Goal: Information Seeking & Learning: Learn about a topic

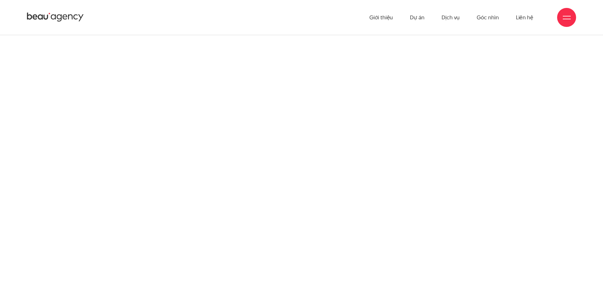
scroll to position [8873, 0]
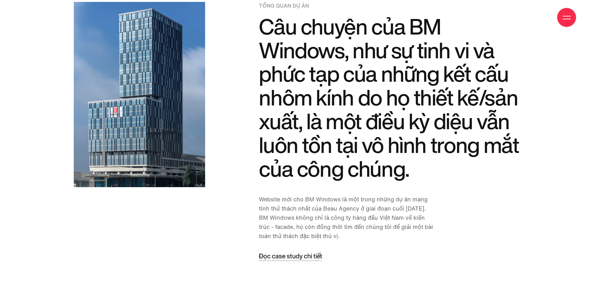
scroll to position [760, 0]
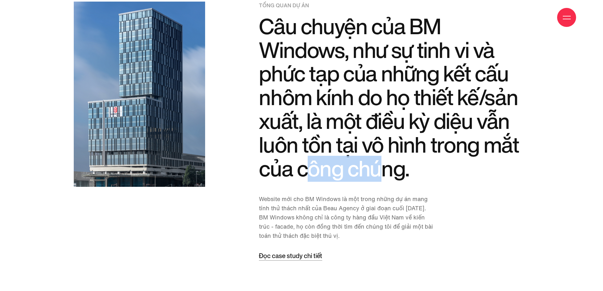
drag, startPoint x: 304, startPoint y: 175, endPoint x: 378, endPoint y: 175, distance: 73.5
click at [378, 175] on h2 "Câu chuyện của BM Windows, như sự tinh vi và phức tạp của những kết cấu nhôm kí…" at bounding box center [394, 98] width 270 height 166
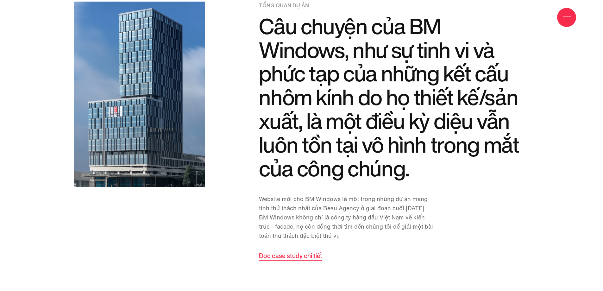
click at [307, 259] on span "Đọc case study chi tiết" at bounding box center [290, 256] width 63 height 9
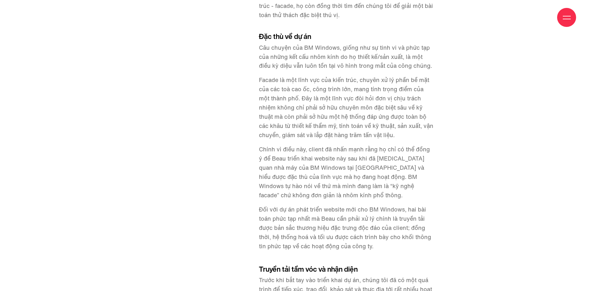
scroll to position [982, 0]
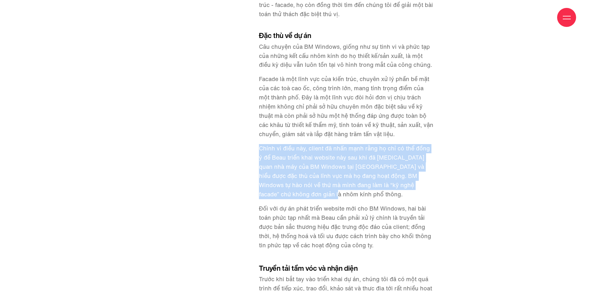
drag, startPoint x: 259, startPoint y: 150, endPoint x: 282, endPoint y: 196, distance: 51.3
click at [282, 196] on p "Chính vì điều này, client đã nhấn mạnh rằng họ chỉ có thể đồng ý để Beau triển …" at bounding box center [347, 171] width 176 height 55
click at [292, 172] on p "Chính vì điều này, client đã nhấn mạnh rằng họ chỉ có thể đồng ý để Beau triển …" at bounding box center [347, 171] width 176 height 55
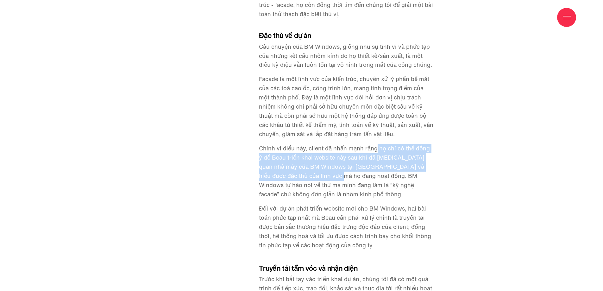
drag, startPoint x: 377, startPoint y: 149, endPoint x: 319, endPoint y: 176, distance: 63.6
click at [319, 176] on p "Chính vì điều này, client đã nhấn mạnh rằng họ chỉ có thể đồng ý để Beau triển …" at bounding box center [347, 171] width 176 height 55
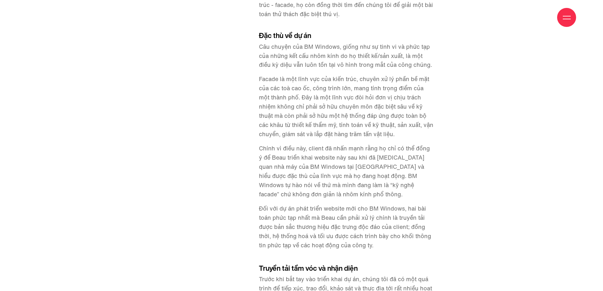
click at [315, 189] on p "Chính vì điều này, client đã nhấn mạnh rằng họ chỉ có thể đồng ý để Beau triển …" at bounding box center [347, 171] width 176 height 55
drag, startPoint x: 292, startPoint y: 186, endPoint x: 339, endPoint y: 191, distance: 46.8
click at [339, 191] on p "Chính vì điều này, client đã nhấn mạnh rằng họ chỉ có thể đồng ý để Beau triển …" at bounding box center [347, 171] width 176 height 55
click at [296, 205] on p "Đối với dự án phát triển website mới cho BM Windows, hai bài toán phức tạp nhất…" at bounding box center [347, 227] width 176 height 46
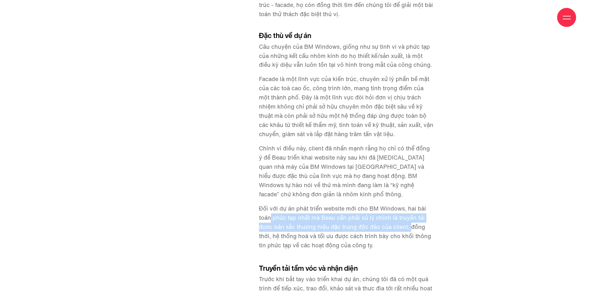
drag, startPoint x: 272, startPoint y: 219, endPoint x: 410, endPoint y: 229, distance: 137.8
click at [410, 229] on p "Đối với dự án phát triển website mới cho BM Windows, hai bài toán phức tạp nhất…" at bounding box center [347, 227] width 176 height 46
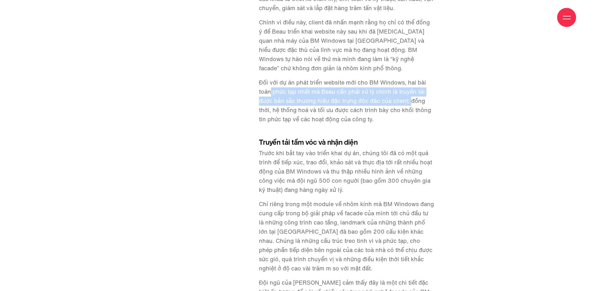
scroll to position [1109, 0]
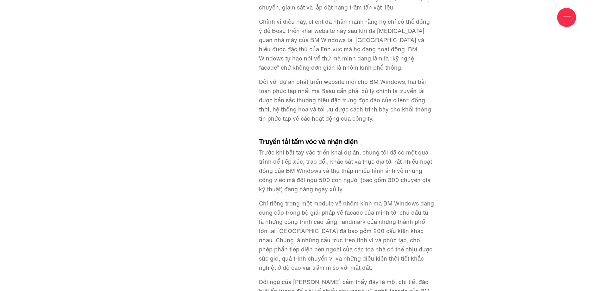
drag, startPoint x: 299, startPoint y: 144, endPoint x: 360, endPoint y: 144, distance: 60.8
click at [360, 144] on h4 "Truyền tải tầm vóc và nhận diện" at bounding box center [347, 142] width 176 height 8
click at [374, 193] on p "Trước khi bắt tay vào triển khai dự án, chúng tôi đã có một quá trình để tiếp x…" at bounding box center [347, 171] width 176 height 46
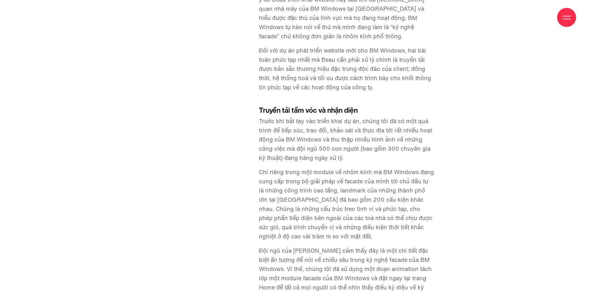
scroll to position [1140, 0]
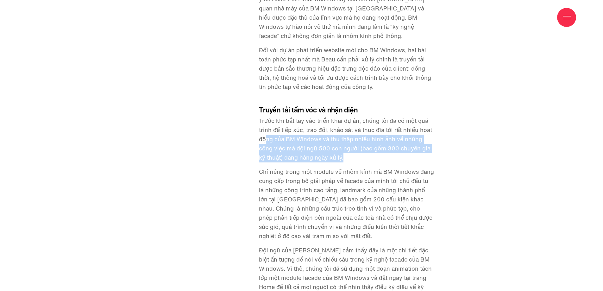
drag, startPoint x: 267, startPoint y: 137, endPoint x: 372, endPoint y: 155, distance: 106.1
click at [372, 155] on p "Trước khi bắt tay vào triển khai dự án, chúng tôi đã có một quá trình để tiếp x…" at bounding box center [347, 140] width 176 height 46
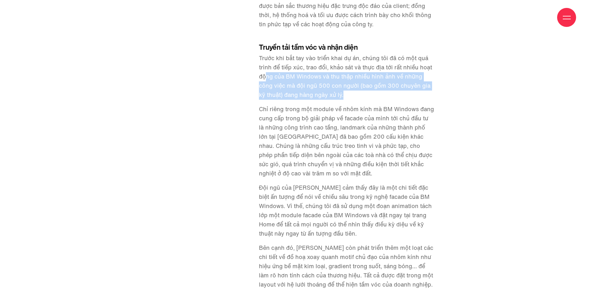
scroll to position [1204, 0]
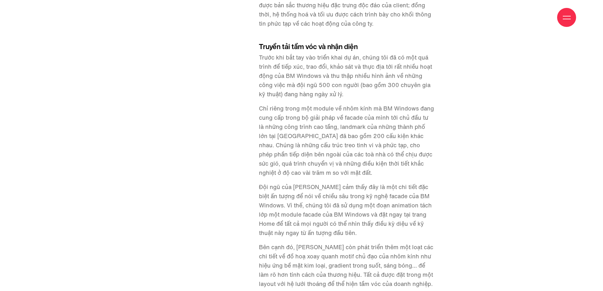
click at [365, 150] on p "Chỉ riêng trong một module về nhôm kính mà BM Windows đang cung cấp trong bộ gi…" at bounding box center [347, 140] width 176 height 73
click at [358, 127] on p "Chỉ riêng trong một module về nhôm kính mà BM Windows đang cung cấp trong bộ gi…" at bounding box center [347, 140] width 176 height 73
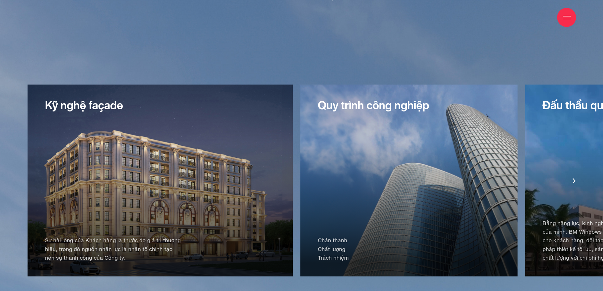
scroll to position [2122, 0]
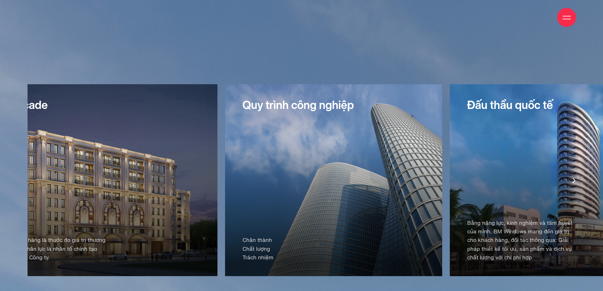
click at [312, 151] on div "Quy trình công nghiệp Chân thành Chất lượng Trách nhiệm" at bounding box center [333, 180] width 217 height 192
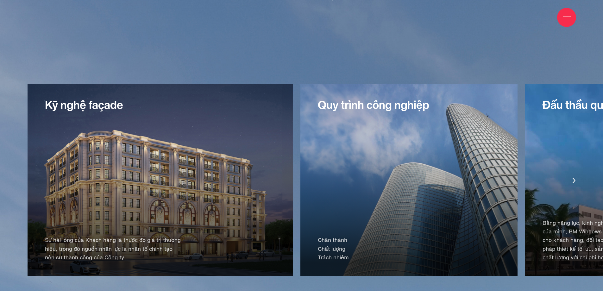
click at [573, 178] on icon "Next slide" at bounding box center [574, 180] width 3 height 5
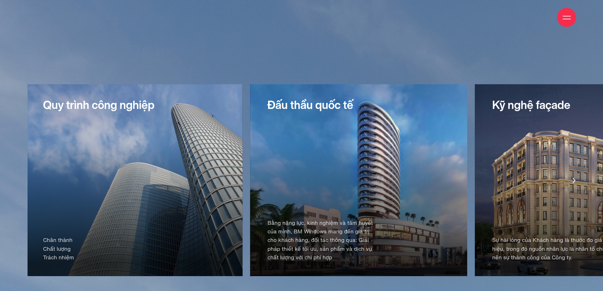
click at [573, 178] on icon "Next slide" at bounding box center [574, 180] width 3 height 5
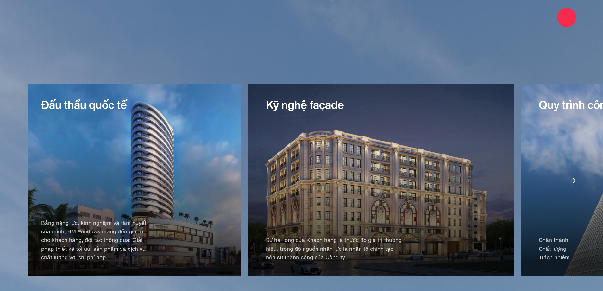
click at [573, 178] on icon "Next slide" at bounding box center [574, 180] width 3 height 5
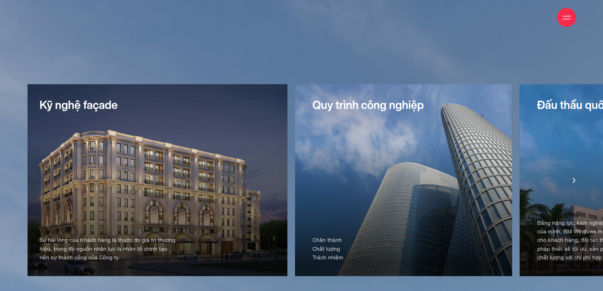
click at [573, 178] on icon "Next slide" at bounding box center [574, 180] width 3 height 5
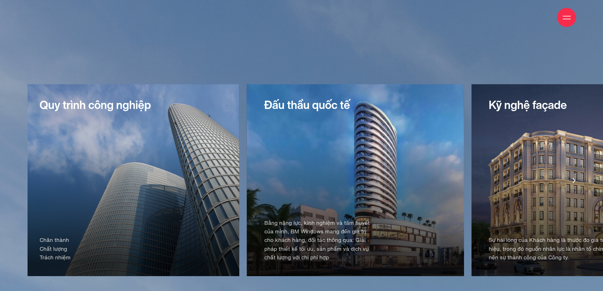
click at [573, 178] on icon "Next slide" at bounding box center [574, 180] width 3 height 5
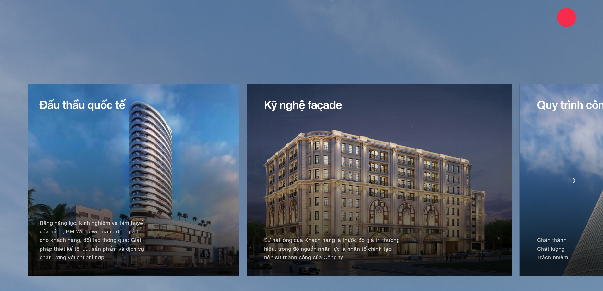
click at [573, 178] on icon "Next slide" at bounding box center [574, 180] width 3 height 5
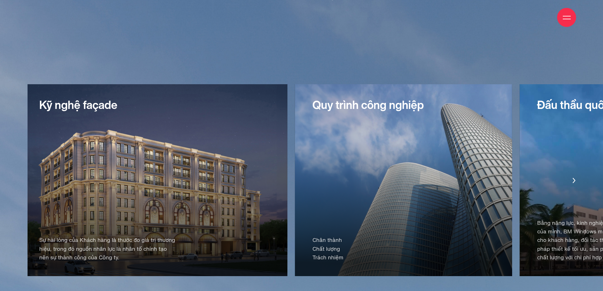
click at [573, 178] on icon "Next slide" at bounding box center [574, 180] width 3 height 5
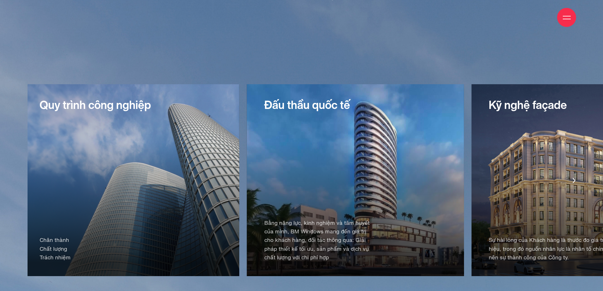
click at [573, 178] on icon "Next slide" at bounding box center [574, 180] width 3 height 5
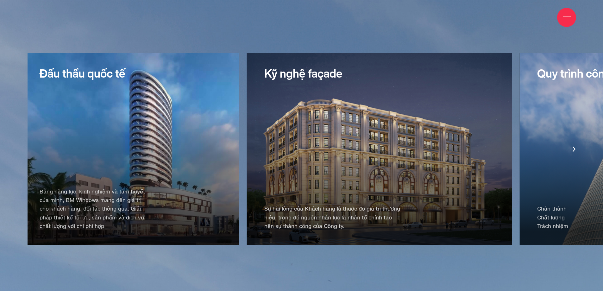
scroll to position [2154, 0]
click at [573, 146] on icon "Next slide" at bounding box center [574, 148] width 3 height 5
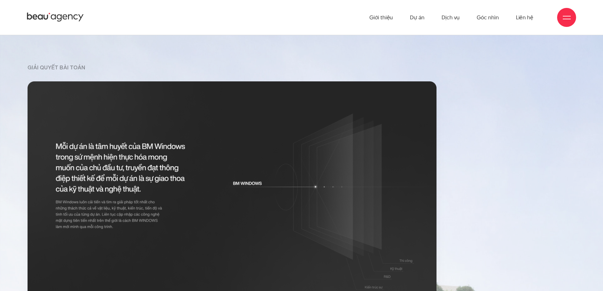
scroll to position [5100, 0]
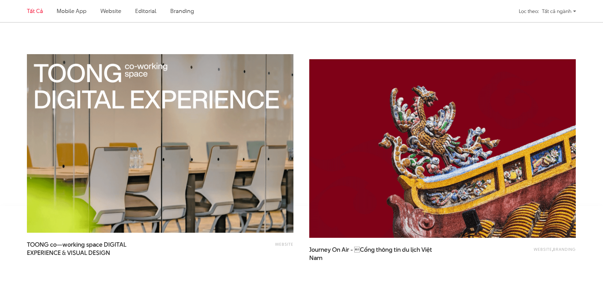
scroll to position [1457, 0]
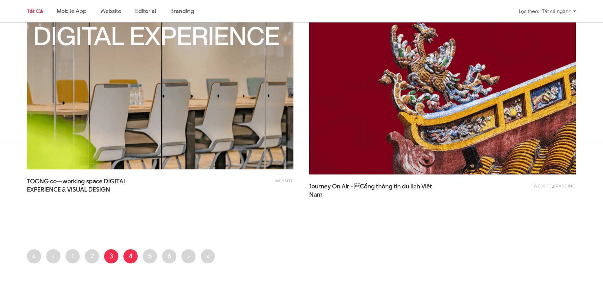
click at [127, 259] on link "Trang 4" at bounding box center [131, 256] width 14 height 14
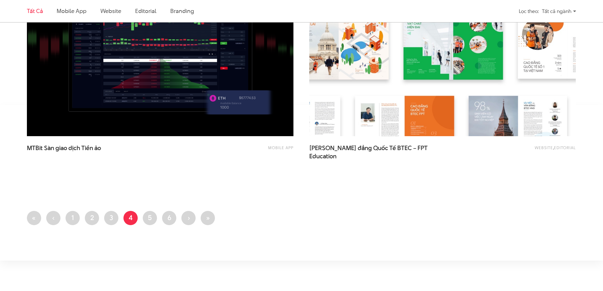
scroll to position [1552, 0]
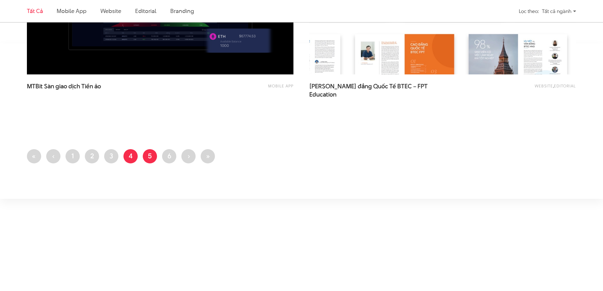
click at [152, 155] on link "Trang 5" at bounding box center [150, 156] width 14 height 14
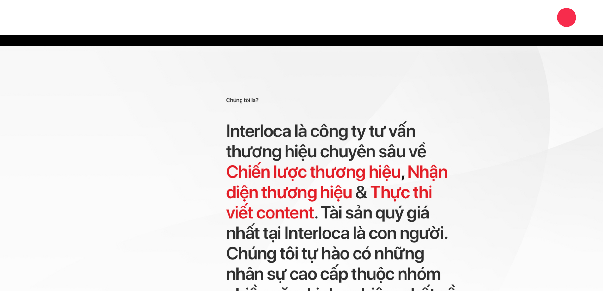
scroll to position [2914, 0]
